Goal: Task Accomplishment & Management: Use online tool/utility

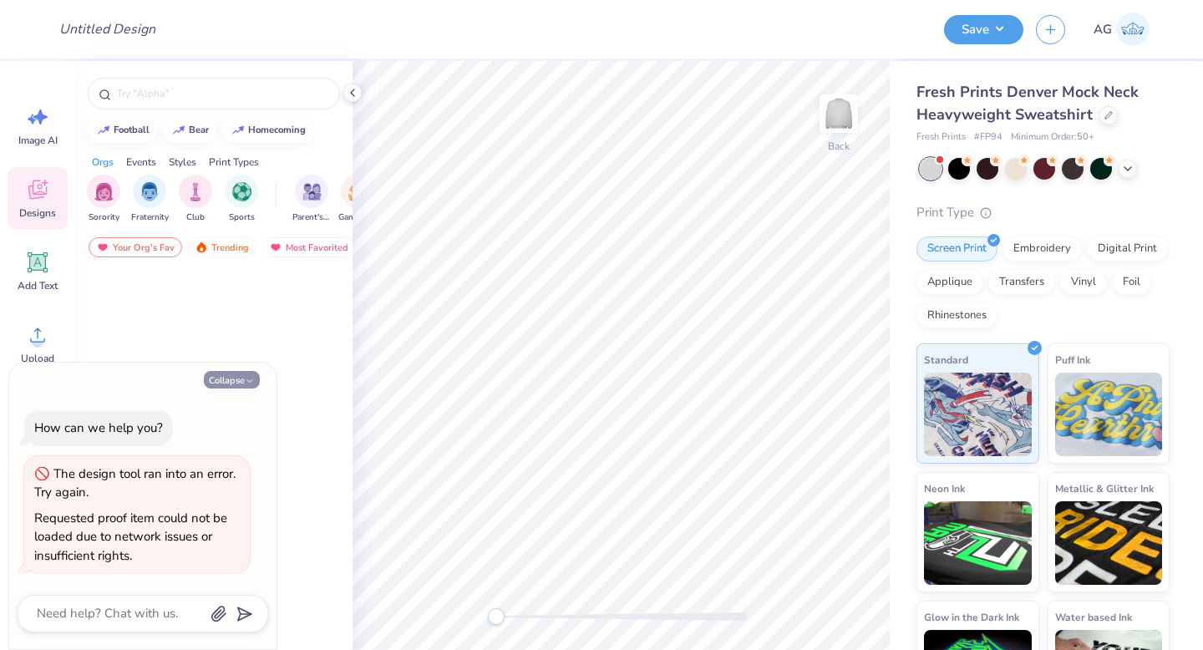
click at [241, 381] on button "Collapse" at bounding box center [232, 380] width 56 height 18
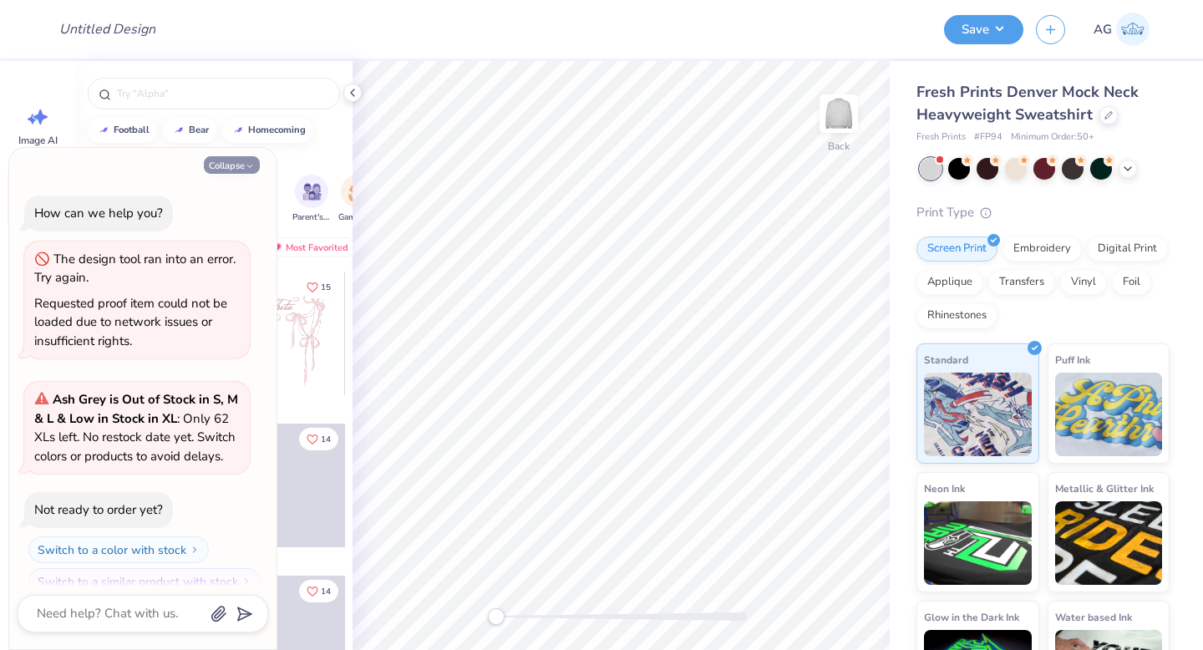
scroll to position [21, 0]
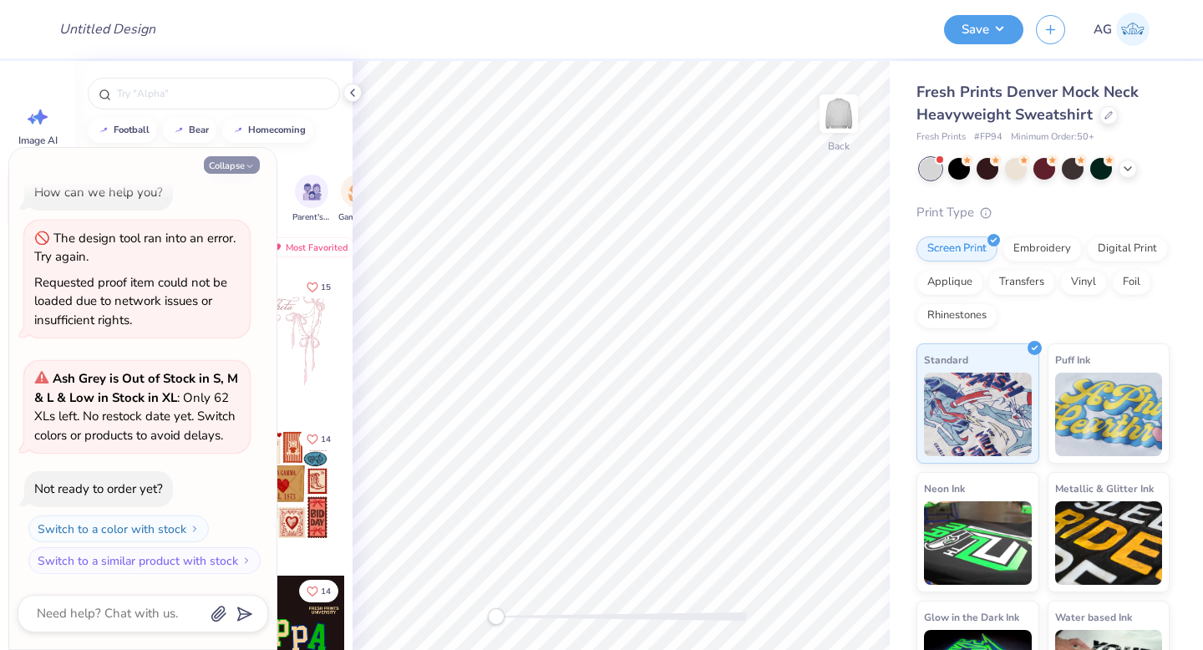
click at [235, 160] on button "Collapse" at bounding box center [232, 165] width 56 height 18
type textarea "x"
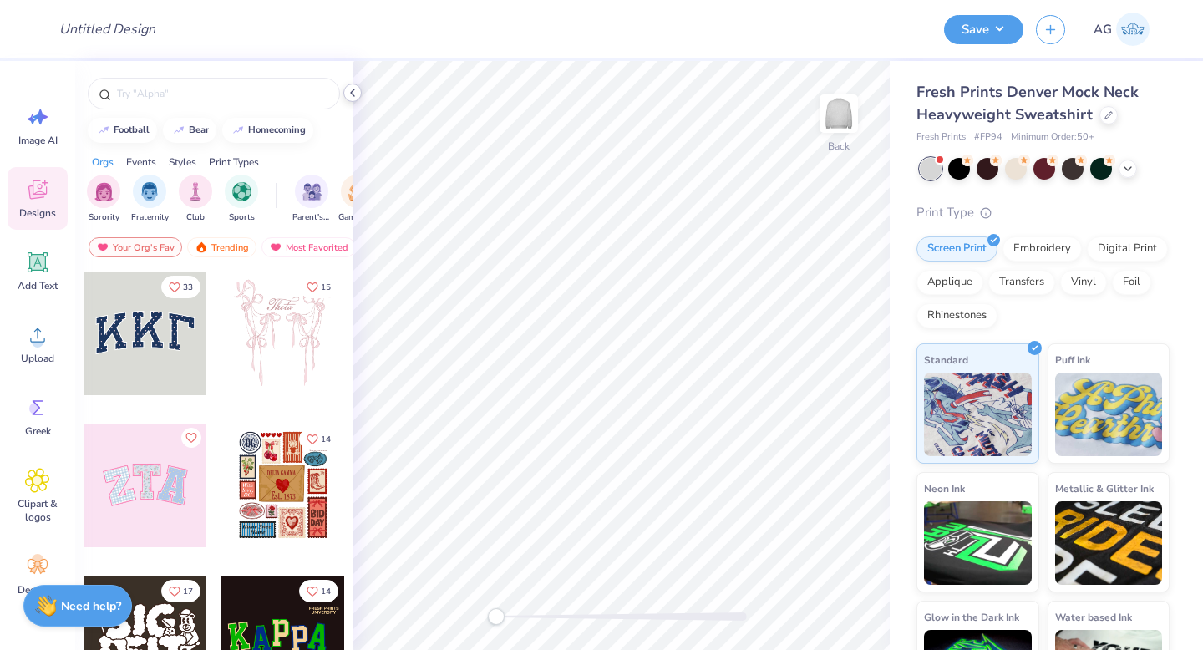
click at [352, 94] on polyline at bounding box center [352, 92] width 3 height 7
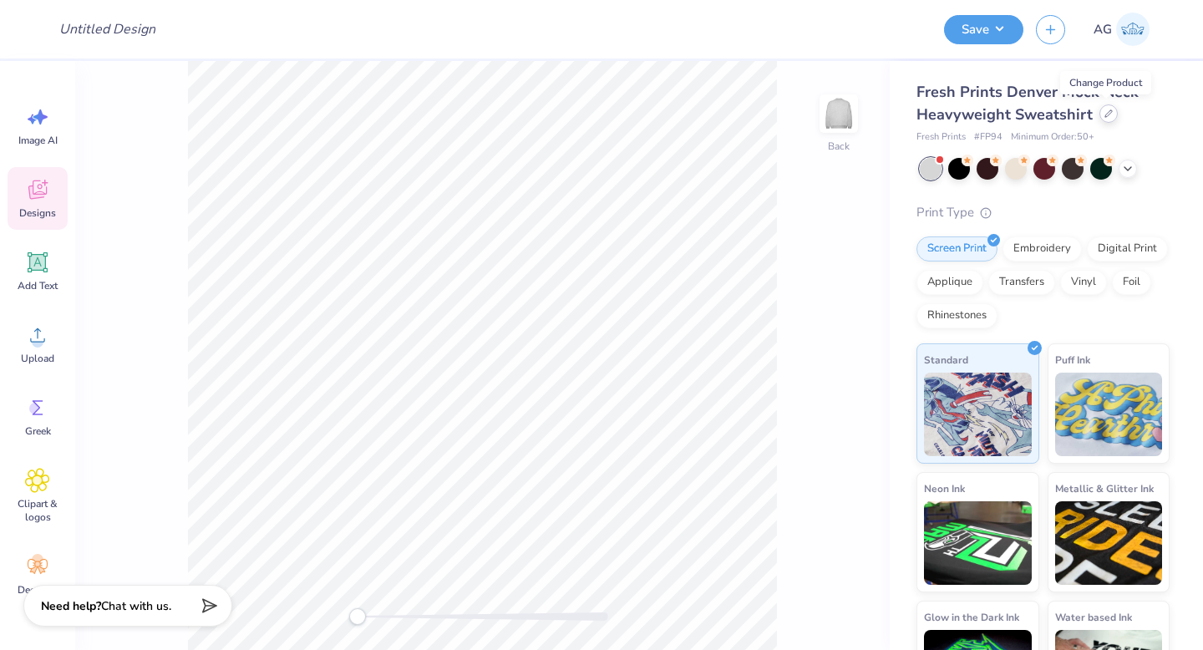
click at [1104, 110] on icon at bounding box center [1108, 113] width 8 height 8
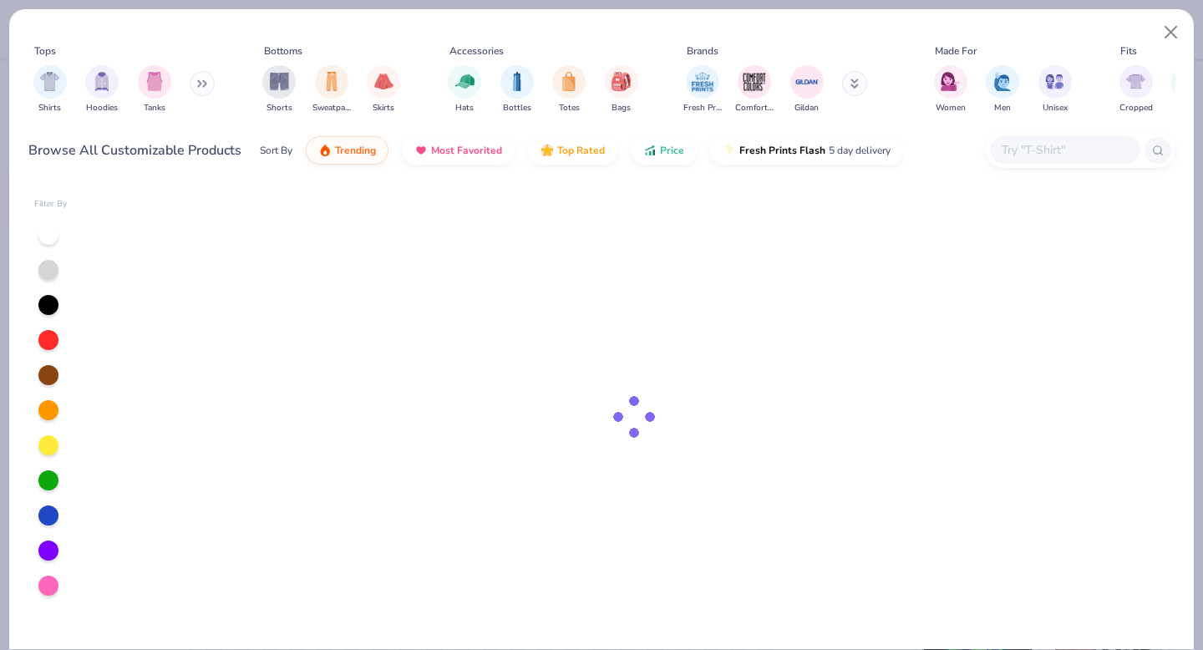
click at [1038, 159] on input "text" at bounding box center [1064, 149] width 129 height 19
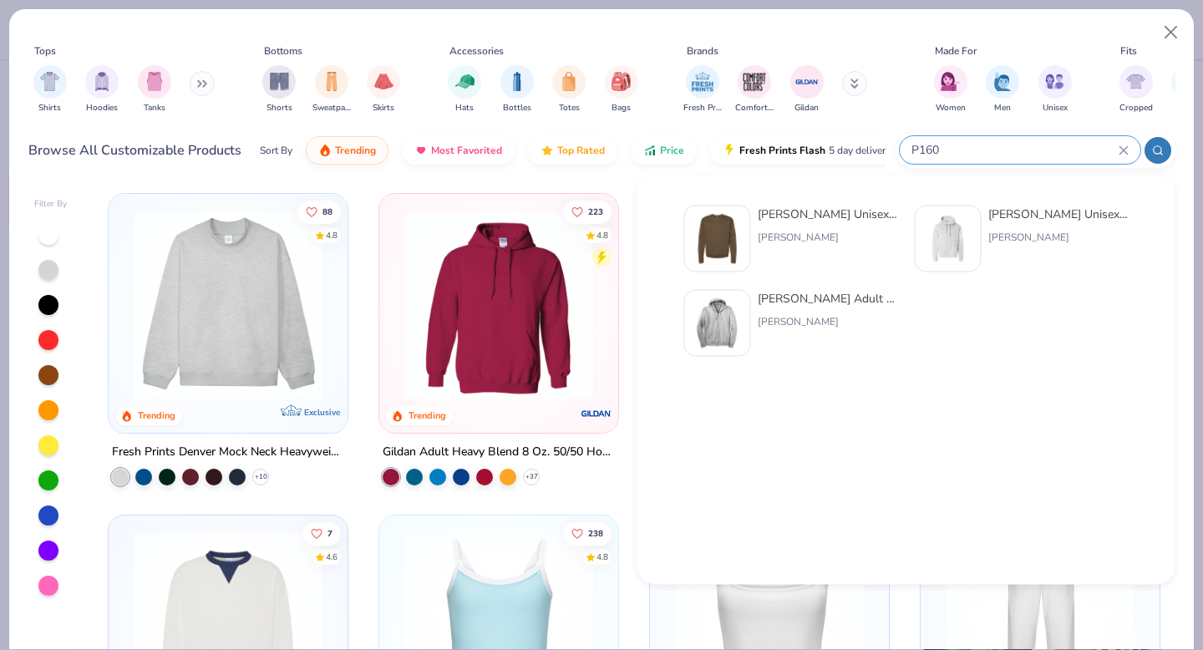
type input "P160"
click at [741, 247] on img at bounding box center [718, 239] width 52 height 52
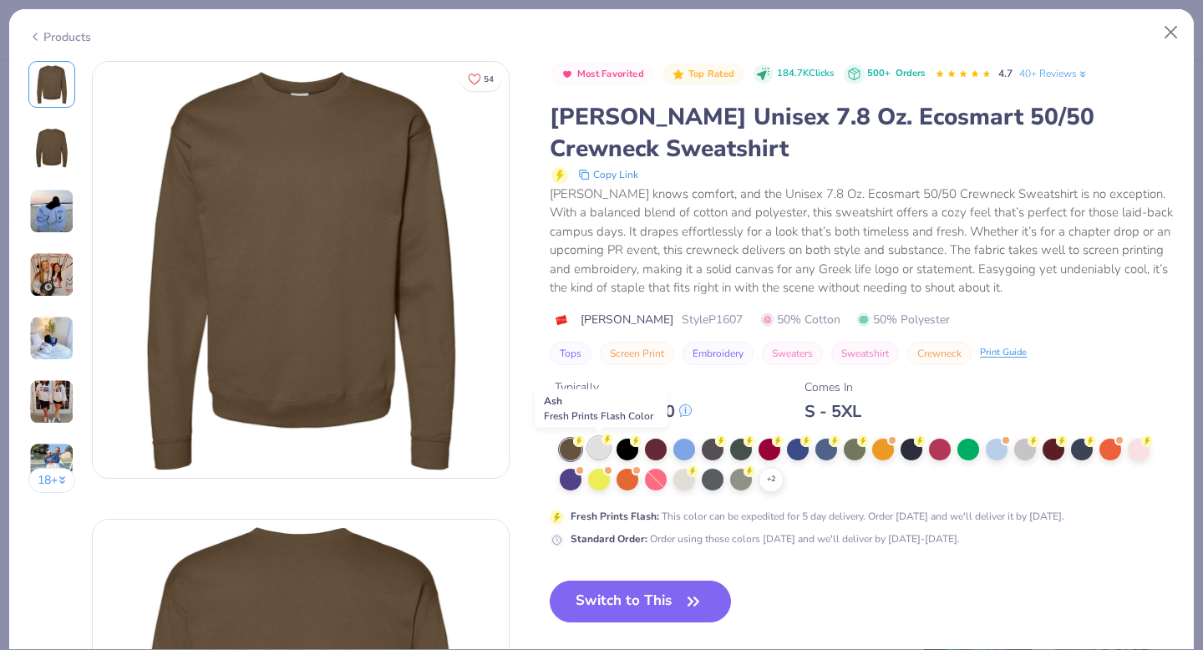
click at [597, 446] on div at bounding box center [599, 448] width 22 height 22
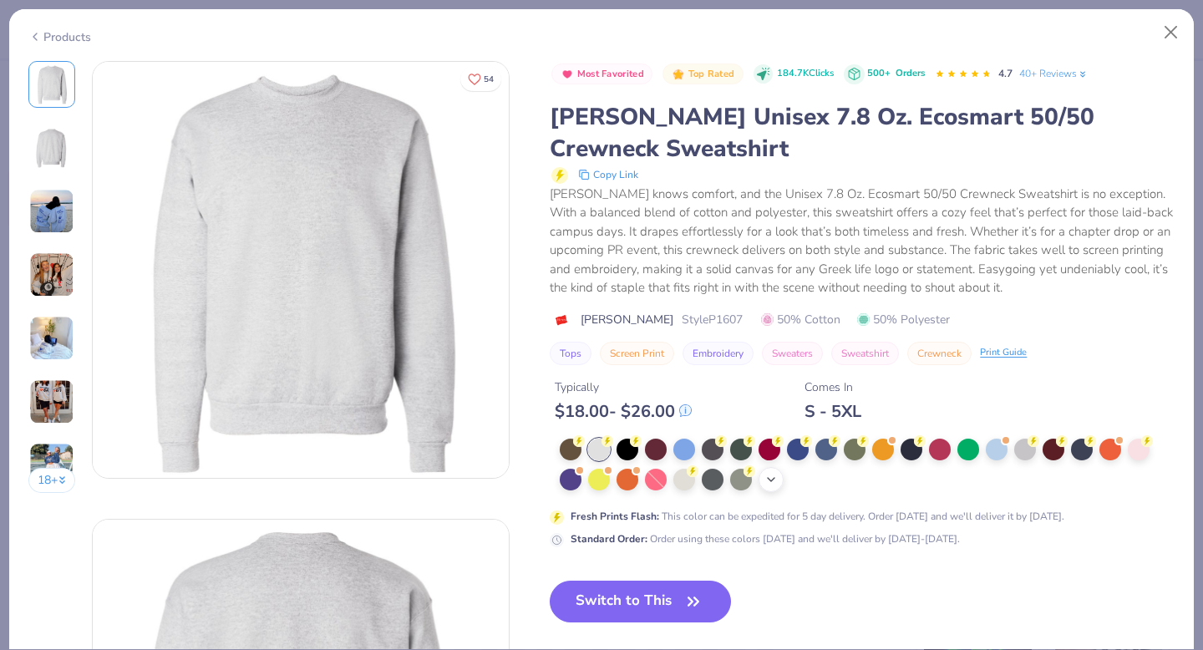
click at [772, 479] on icon at bounding box center [770, 479] width 13 height 13
drag, startPoint x: 647, startPoint y: 585, endPoint x: 659, endPoint y: 597, distance: 17.7
click at [647, 585] on button "Switch to This" at bounding box center [640, 602] width 181 height 42
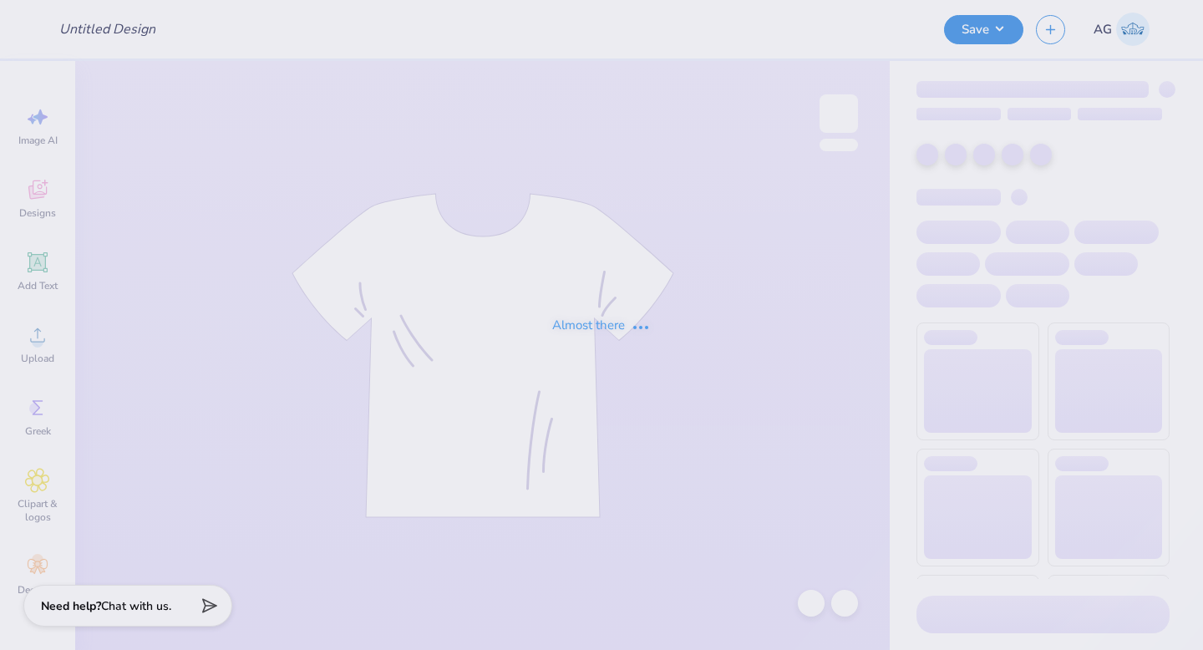
type input "Merch"
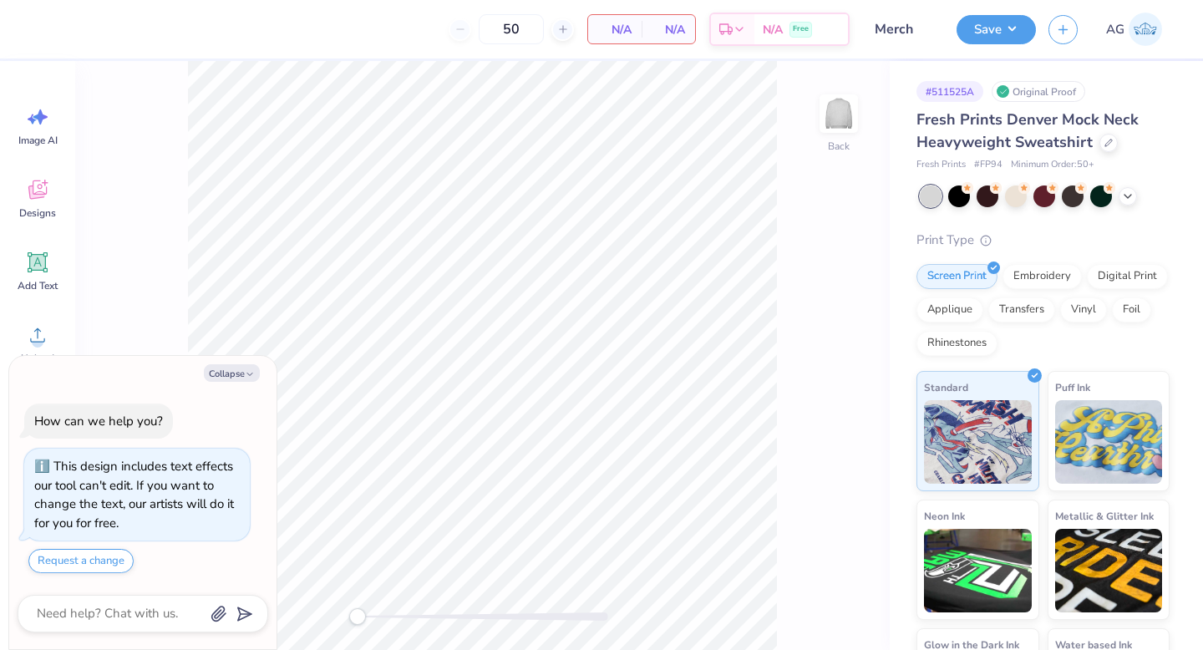
scroll to position [28, 0]
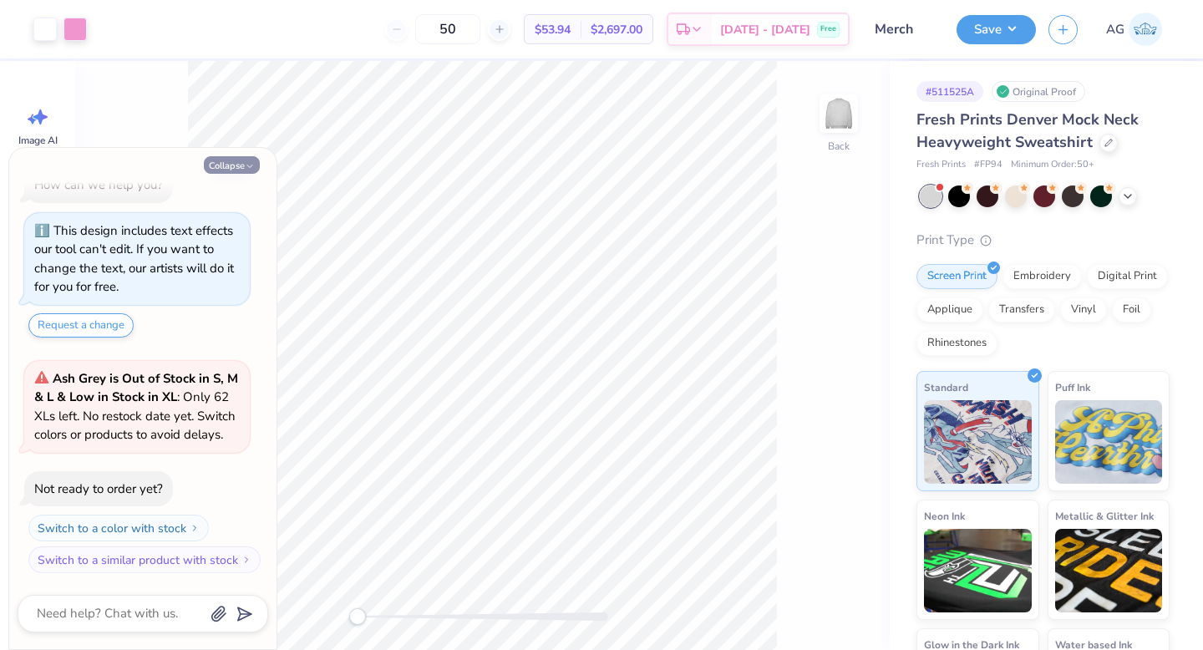
click at [246, 164] on icon "button" at bounding box center [250, 166] width 10 height 10
type textarea "x"
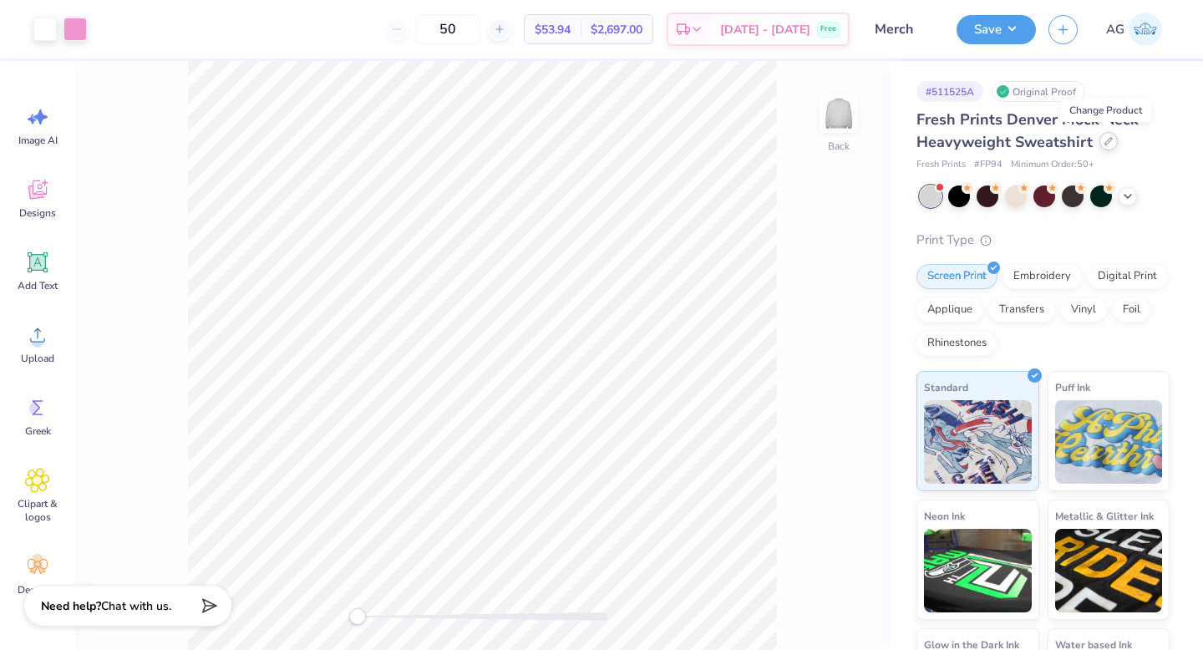
click at [1108, 140] on icon at bounding box center [1108, 141] width 7 height 7
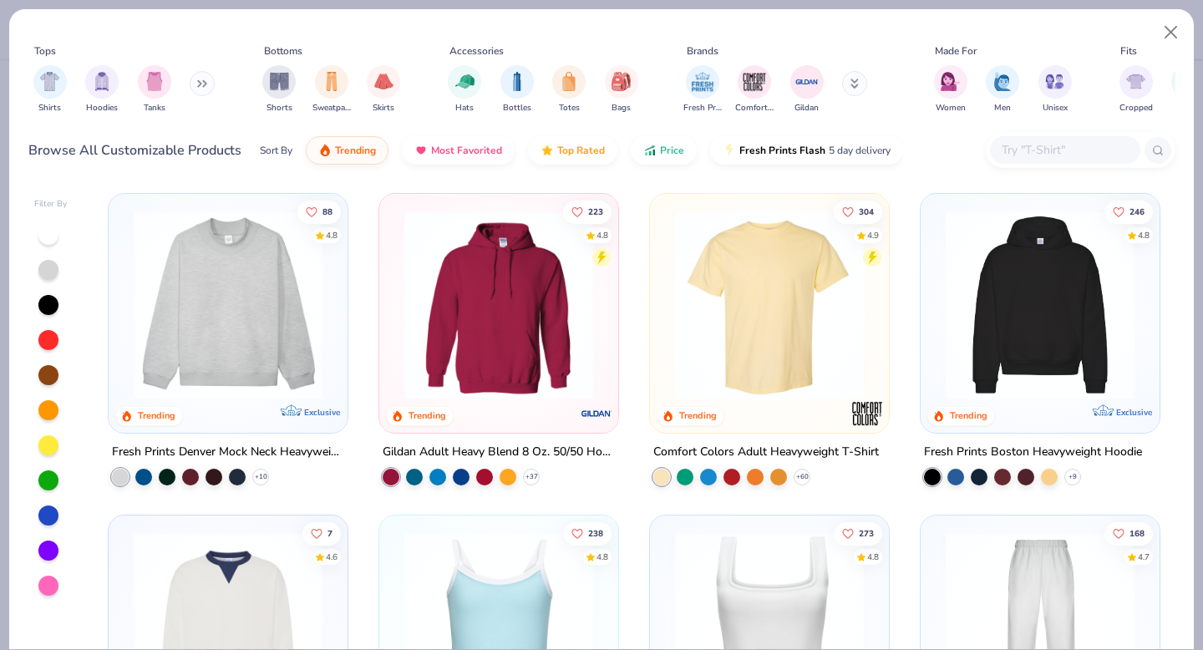
click at [1032, 145] on input "text" at bounding box center [1064, 149] width 129 height 19
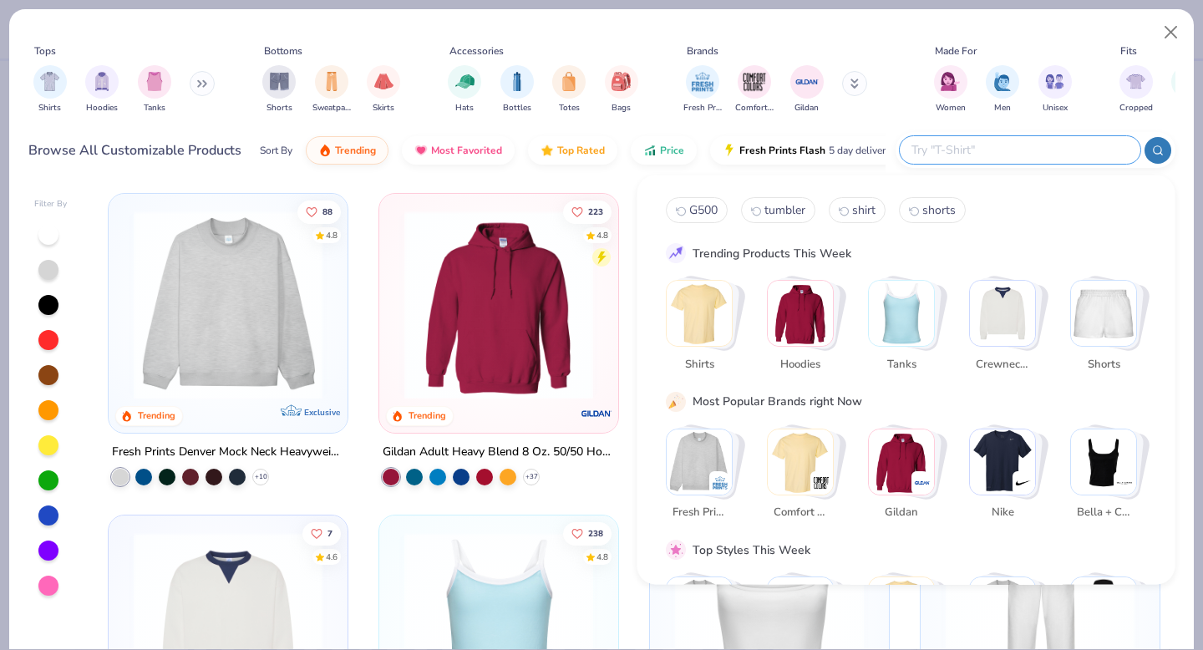
click at [1032, 145] on input "text" at bounding box center [1019, 149] width 219 height 19
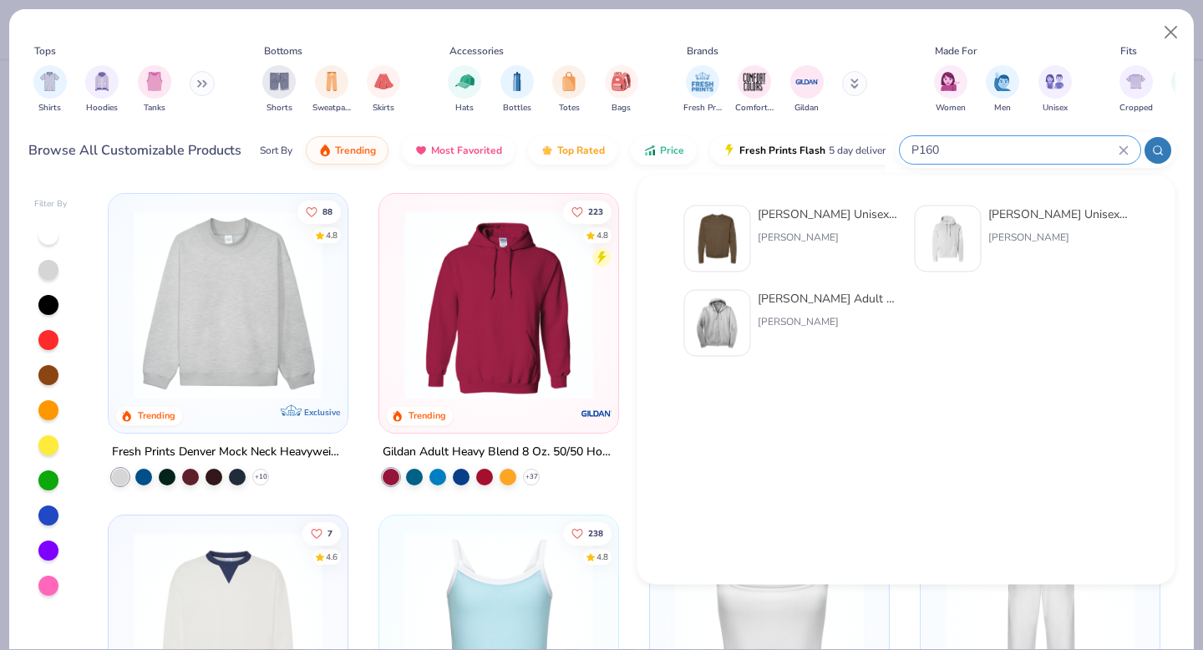
type input "P160"
click at [811, 218] on div "[PERSON_NAME] Unisex 7.8 Oz. Ecosmart 50/50 Crewneck Sweatshirt" at bounding box center [828, 215] width 140 height 18
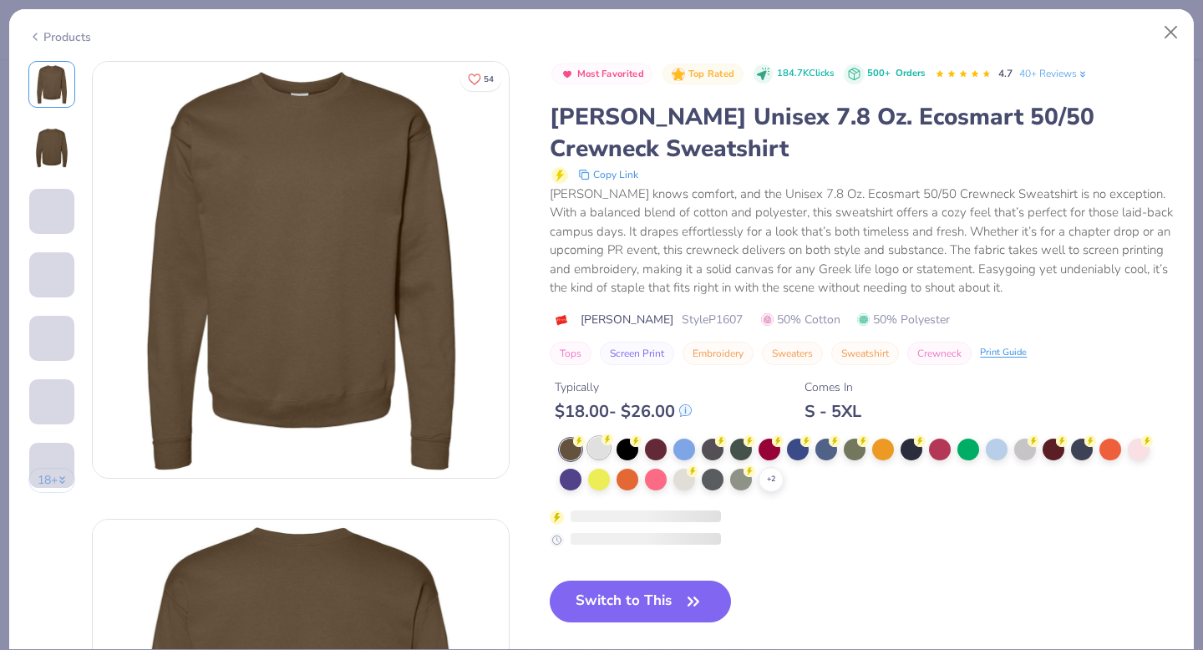
click at [597, 454] on div at bounding box center [599, 448] width 22 height 22
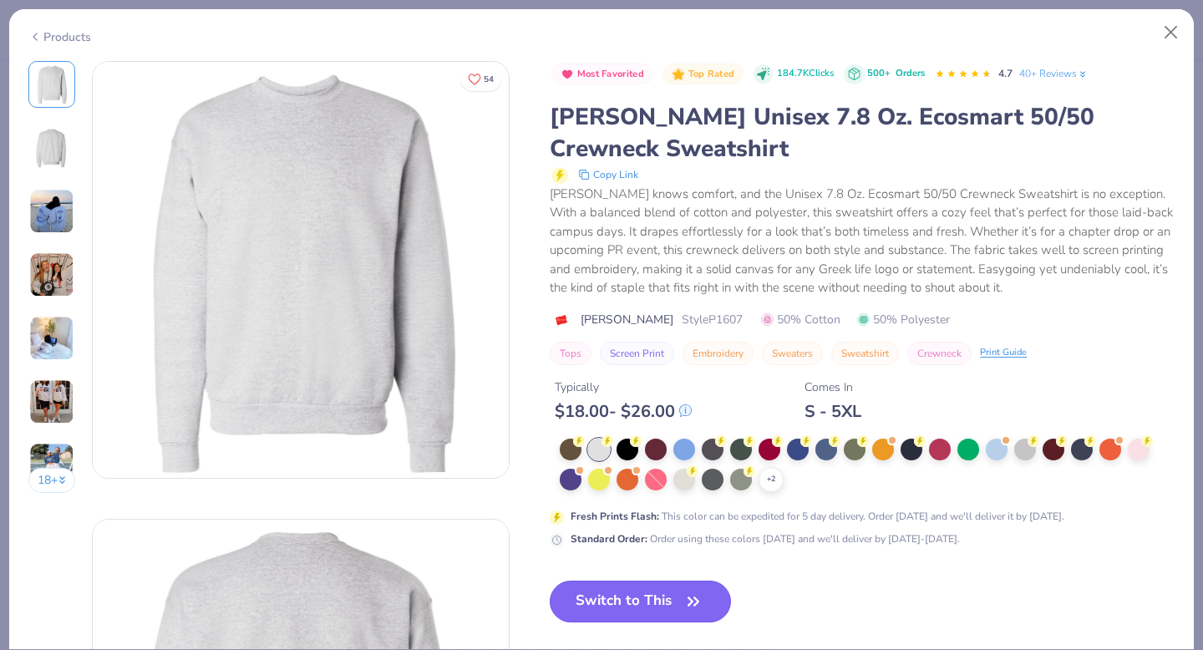
click at [662, 598] on button "Switch to This" at bounding box center [640, 602] width 181 height 42
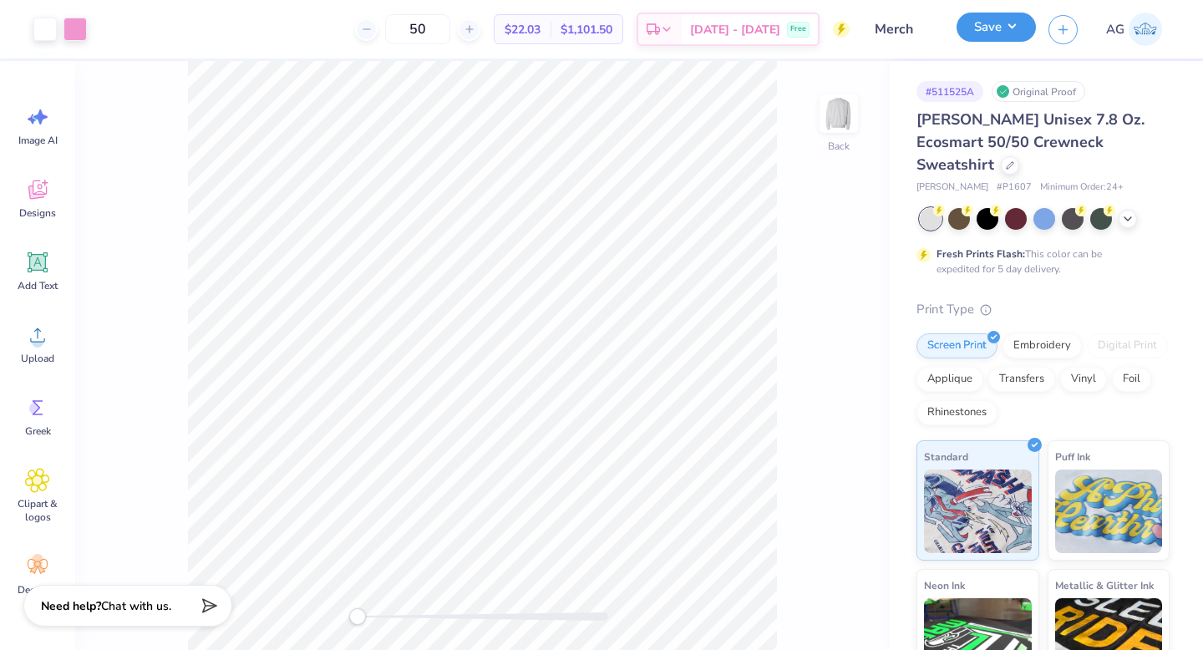
click at [1004, 25] on button "Save" at bounding box center [996, 27] width 79 height 29
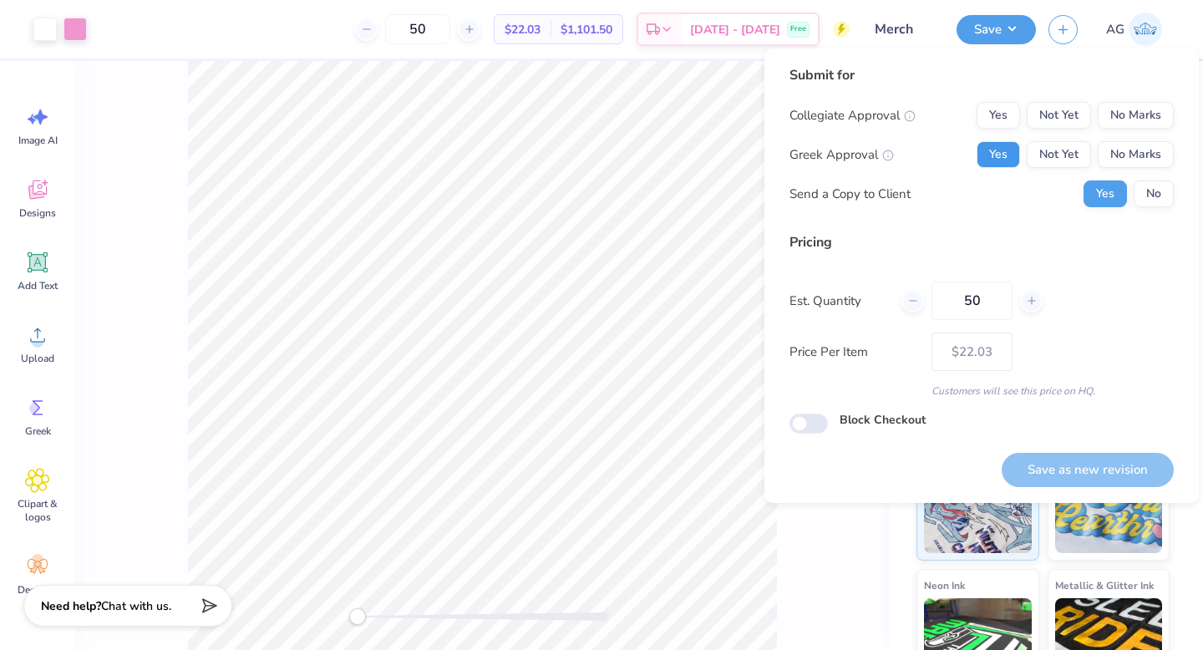
click at [999, 151] on button "Yes" at bounding box center [998, 154] width 43 height 27
click at [1128, 108] on button "No Marks" at bounding box center [1136, 115] width 76 height 27
click at [985, 298] on input "50" at bounding box center [972, 301] width 81 height 38
type input "5"
type input "0"
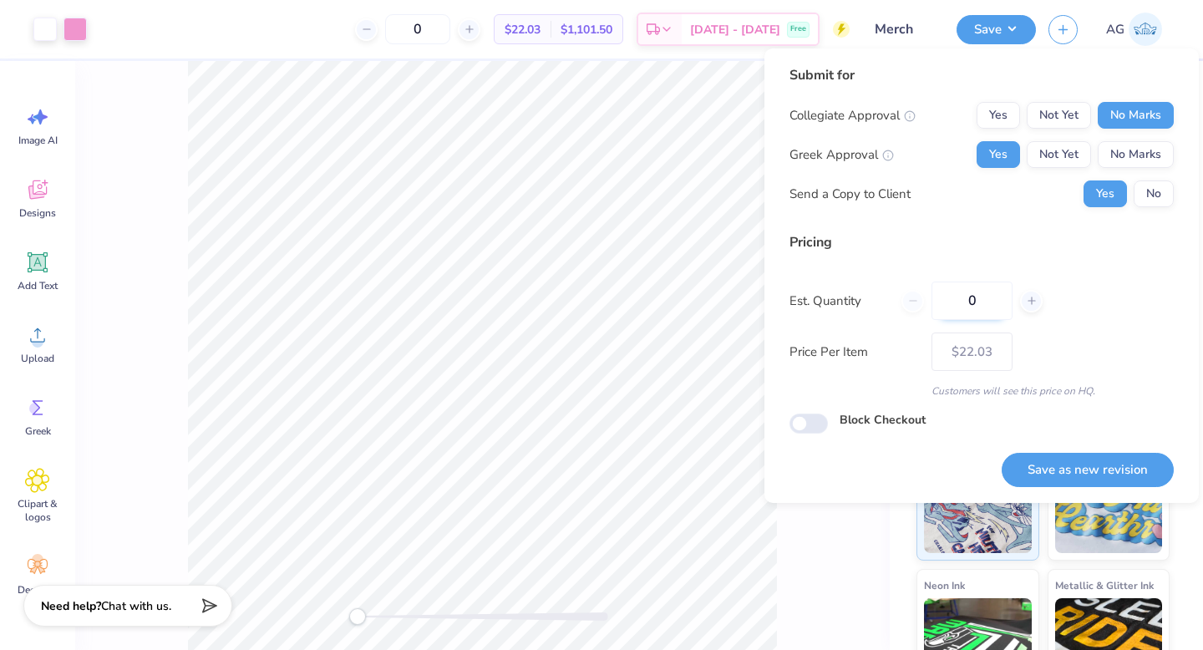
type input "02"
type input "2"
type input "024"
type input "24"
type input "– –"
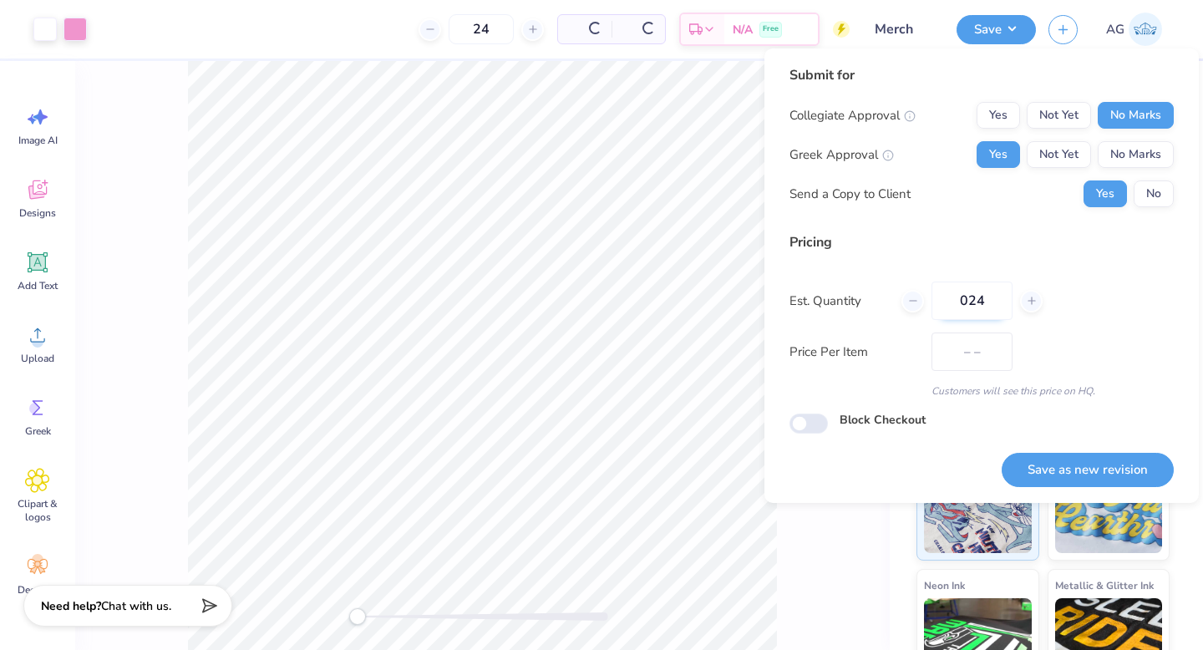
type input "24"
type input "$26.00"
type input "24"
click at [1087, 462] on button "Save as new revision" at bounding box center [1088, 470] width 172 height 34
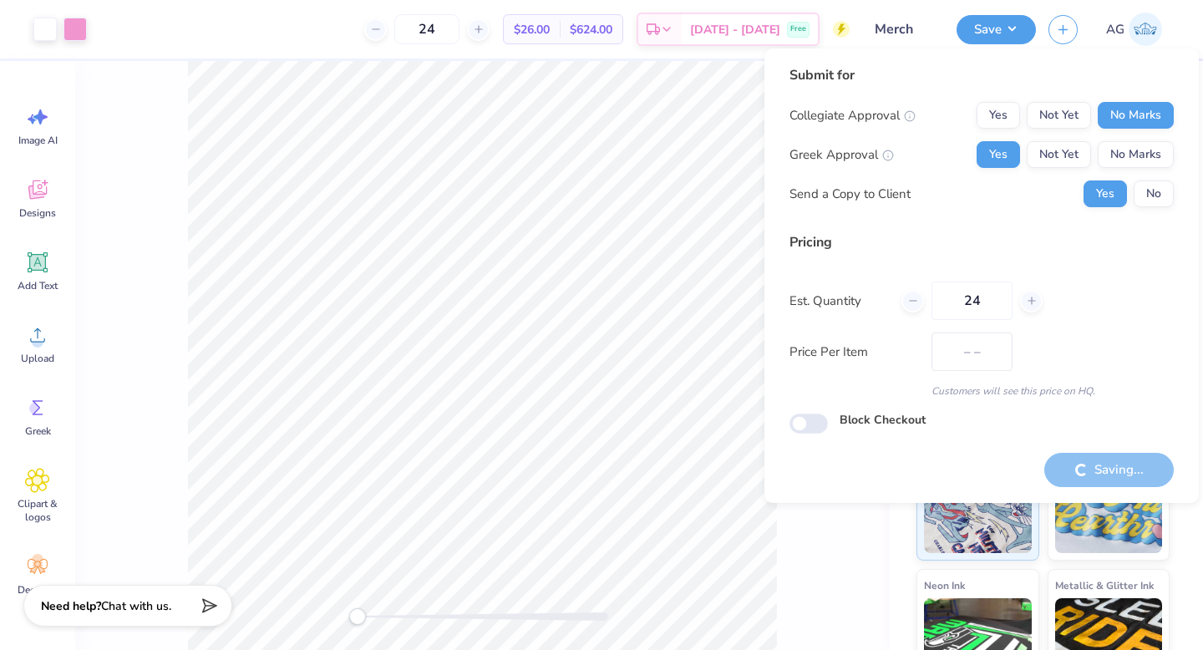
type input "$26.00"
